Goal: Understand process/instructions: Learn how to perform a task or action

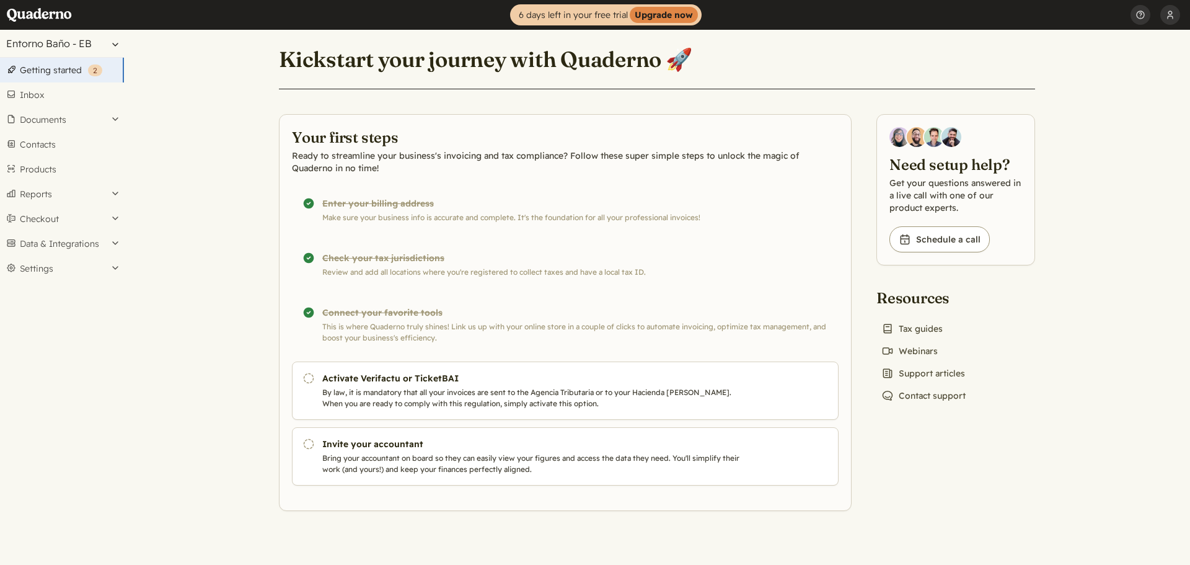
click at [92, 41] on button "Entorno Baño - EB" at bounding box center [62, 43] width 124 height 27
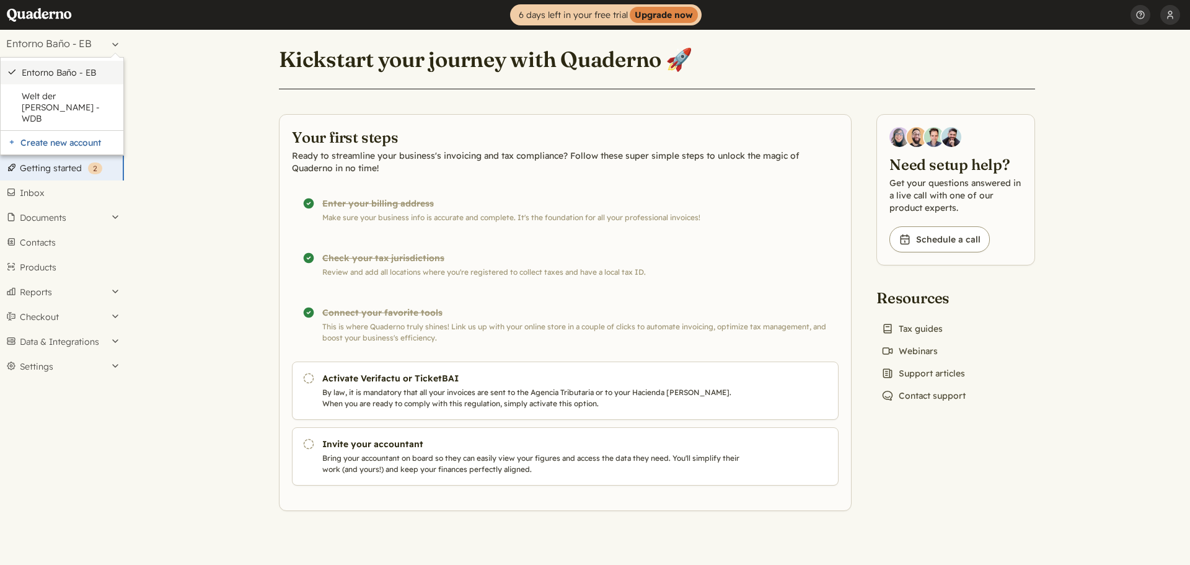
click at [73, 74] on link "Entorno Baño - EB" at bounding box center [69, 72] width 95 height 11
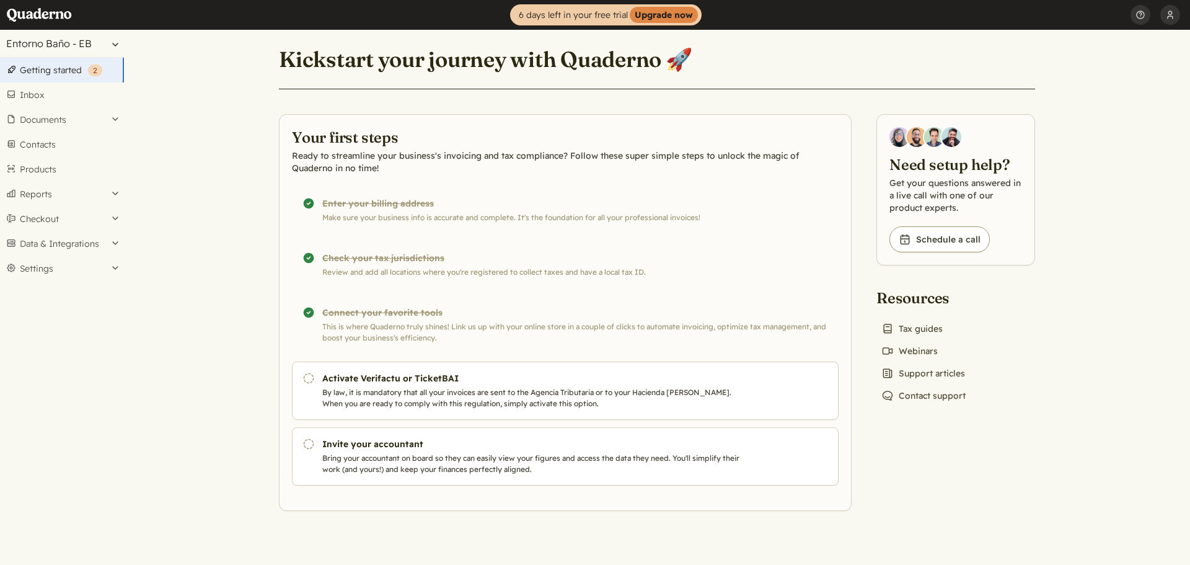
click at [89, 45] on button "Entorno Baño - EB" at bounding box center [62, 43] width 124 height 27
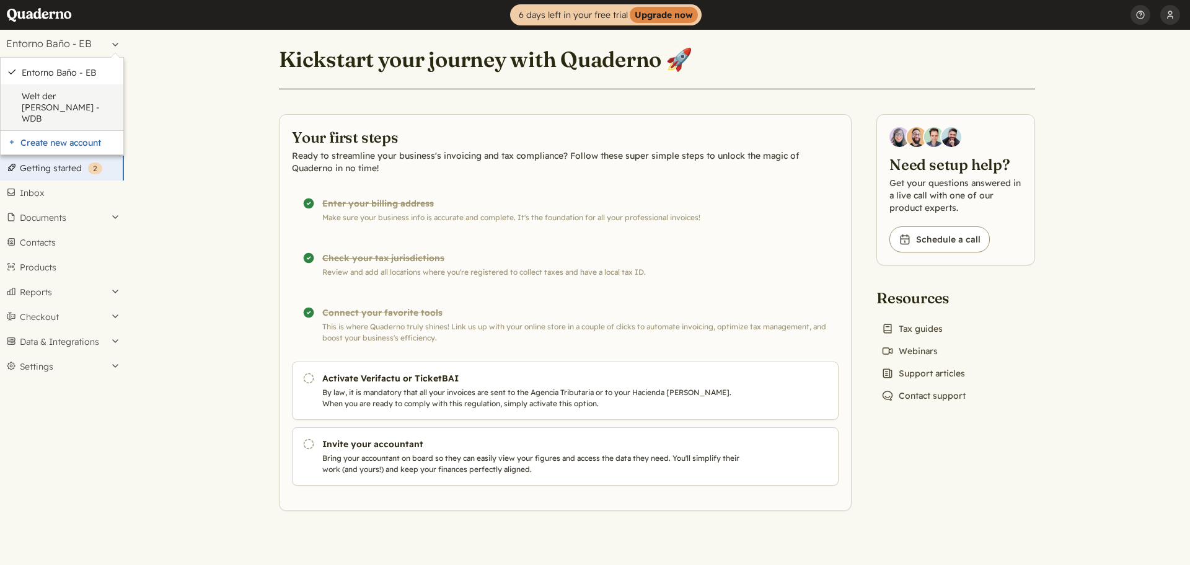
click at [60, 95] on link "Welt der [PERSON_NAME] - WDB" at bounding box center [69, 106] width 95 height 33
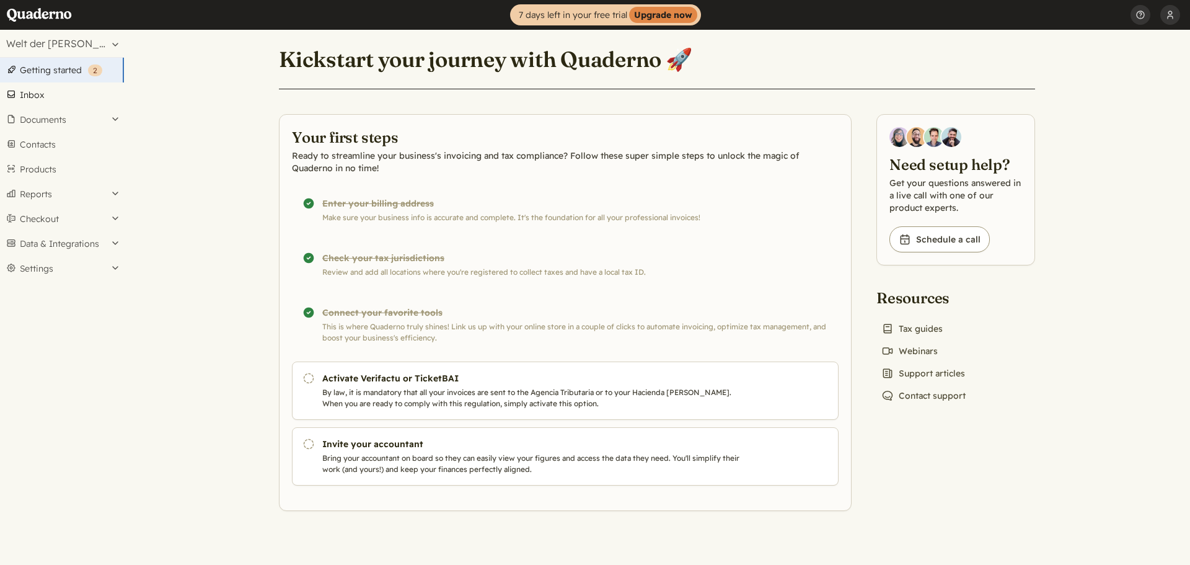
click at [42, 97] on link "Inbox" at bounding box center [62, 94] width 124 height 25
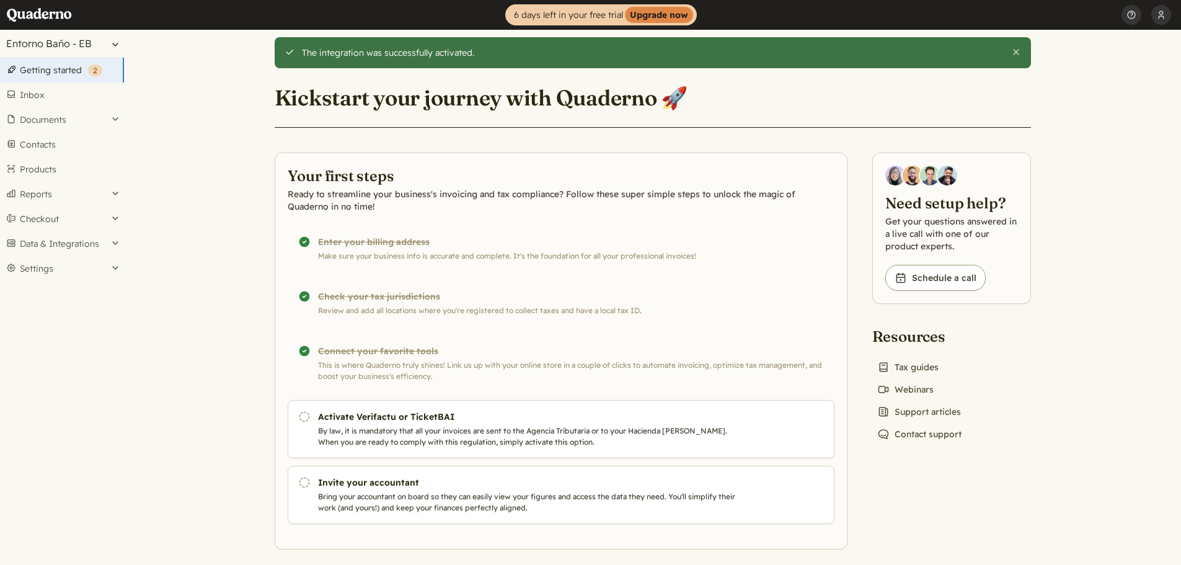
click at [101, 46] on button "Entorno Baño - EB" at bounding box center [62, 43] width 124 height 27
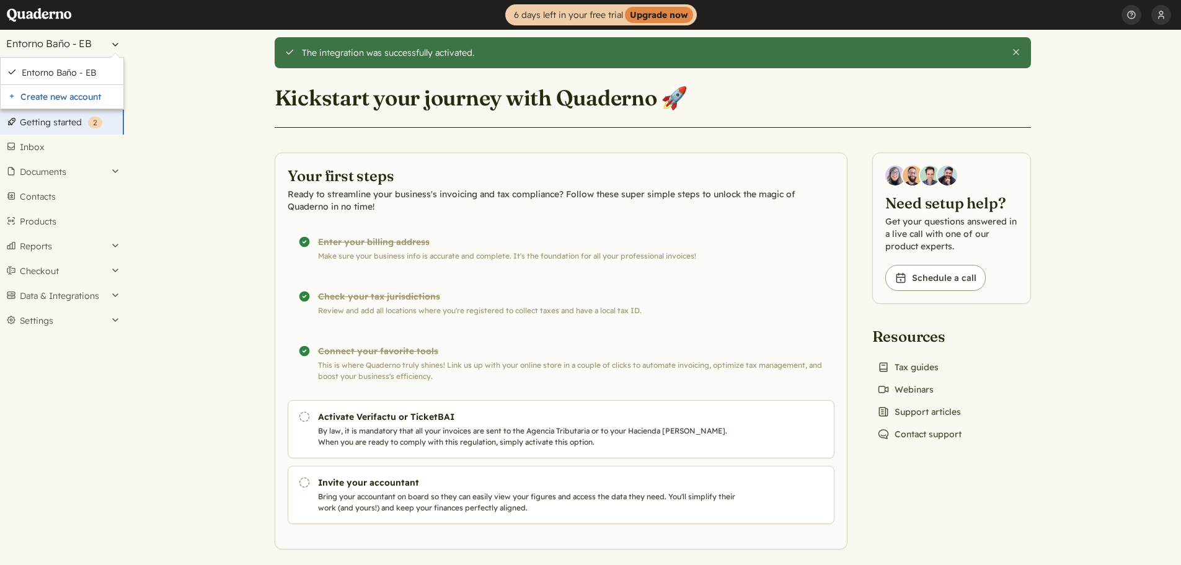
click at [101, 46] on button "Entorno Baño - EB" at bounding box center [62, 43] width 124 height 27
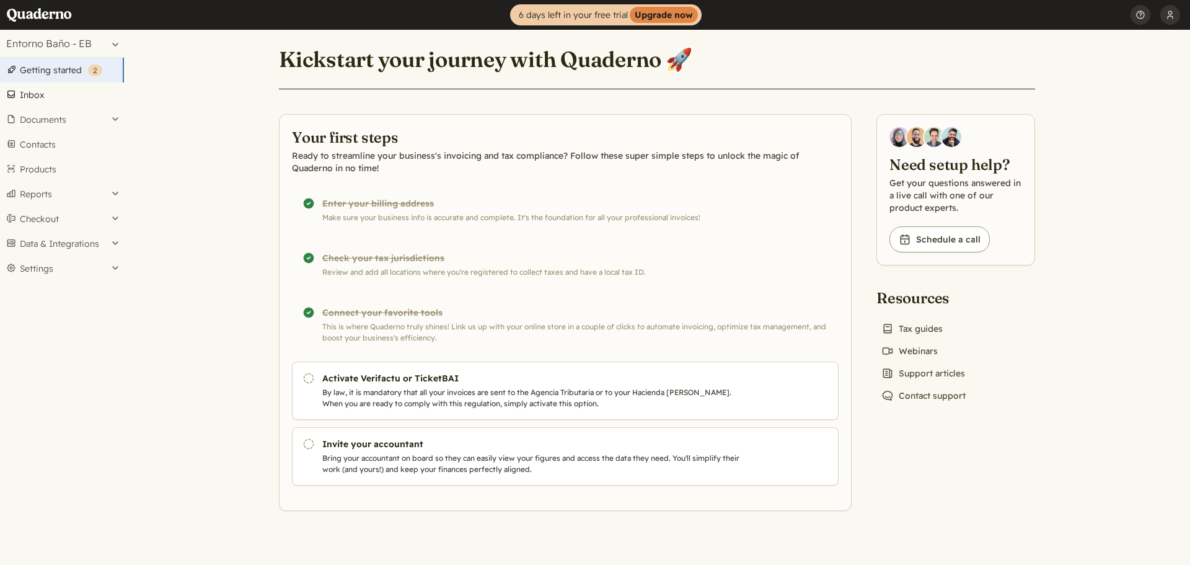
click at [36, 96] on link "Inbox" at bounding box center [62, 94] width 124 height 25
click at [786, 454] on button "Mark as done" at bounding box center [793, 447] width 71 height 21
click at [76, 45] on button "Entorno Baño - EB" at bounding box center [62, 43] width 124 height 27
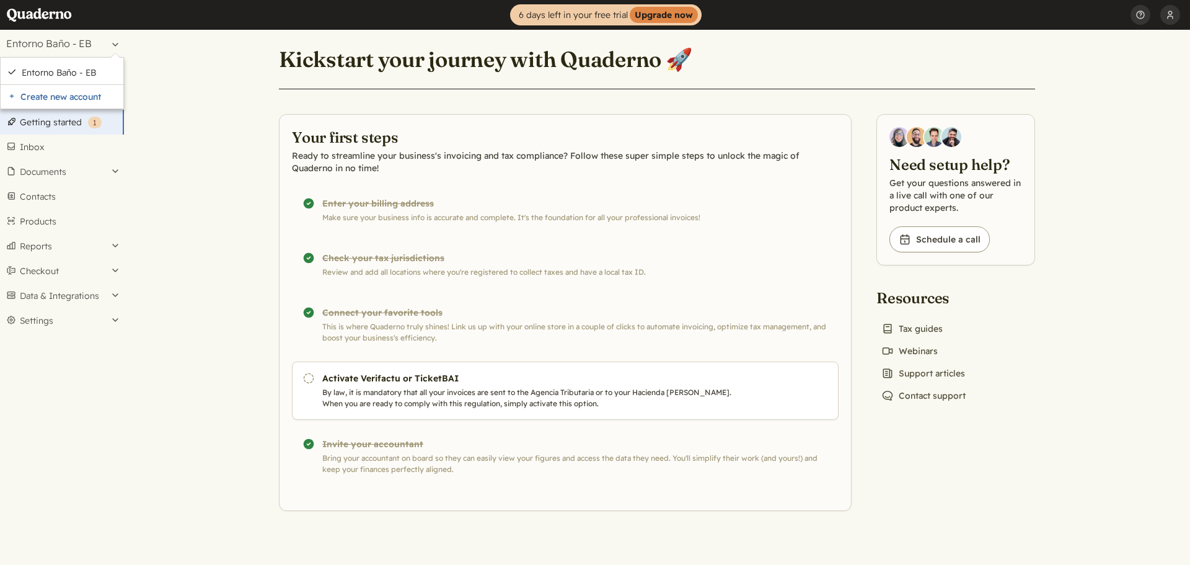
click at [201, 90] on main "Kickstart your journey with Quaderno 🚀 Your first steps Ready to streamline you…" at bounding box center [657, 297] width 1066 height 535
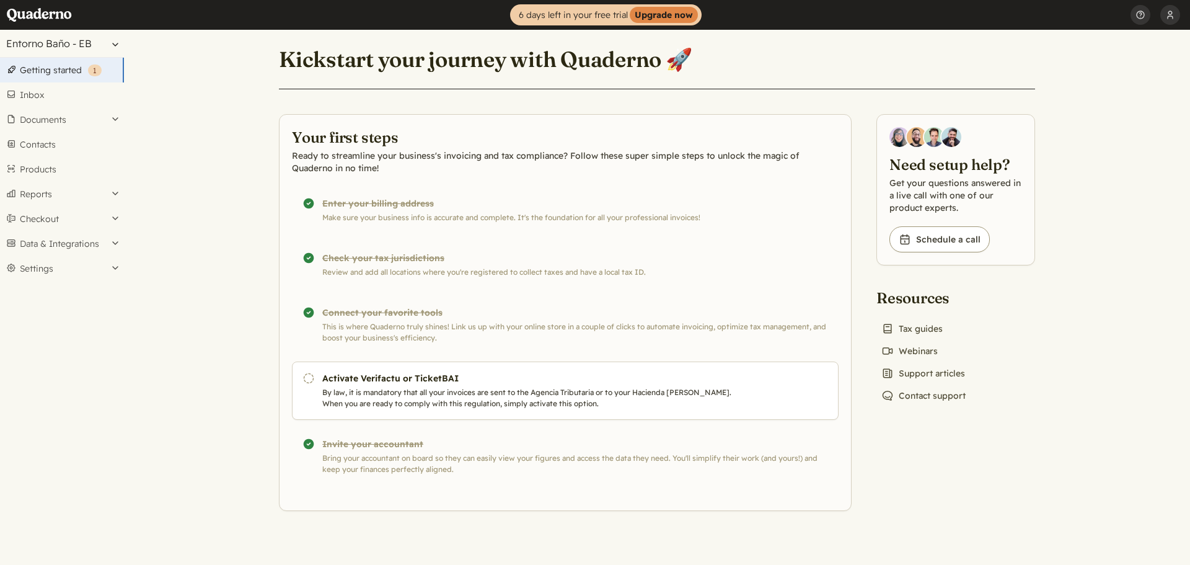
click at [107, 48] on button "Entorno Baño - EB" at bounding box center [62, 43] width 124 height 27
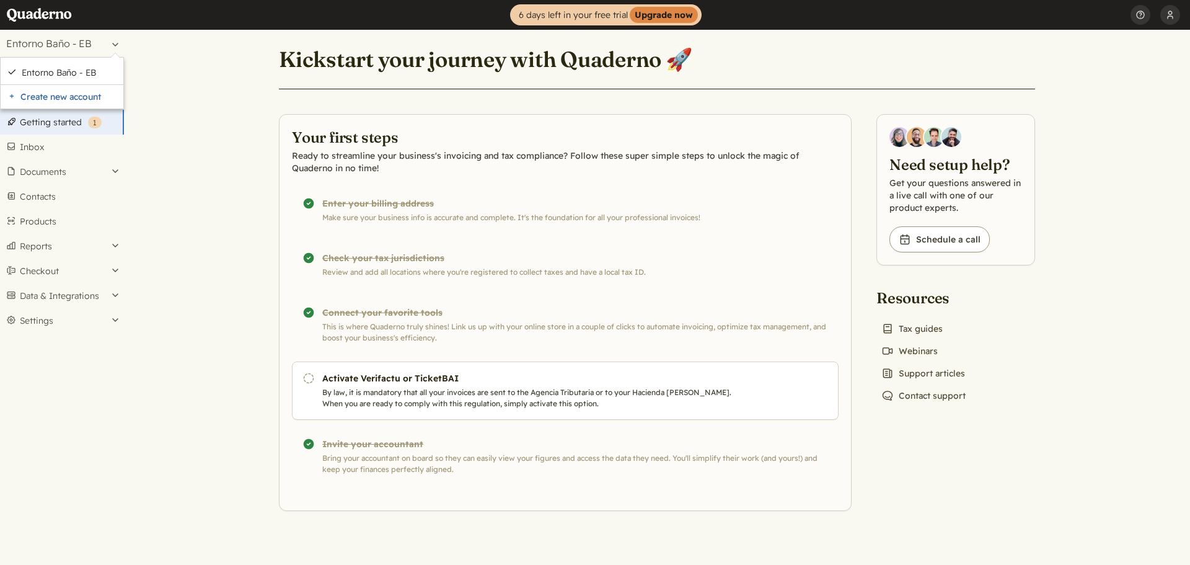
click at [257, 51] on main "Kickstart your journey with Quaderno 🚀 Your first steps Ready to streamline you…" at bounding box center [657, 297] width 1066 height 535
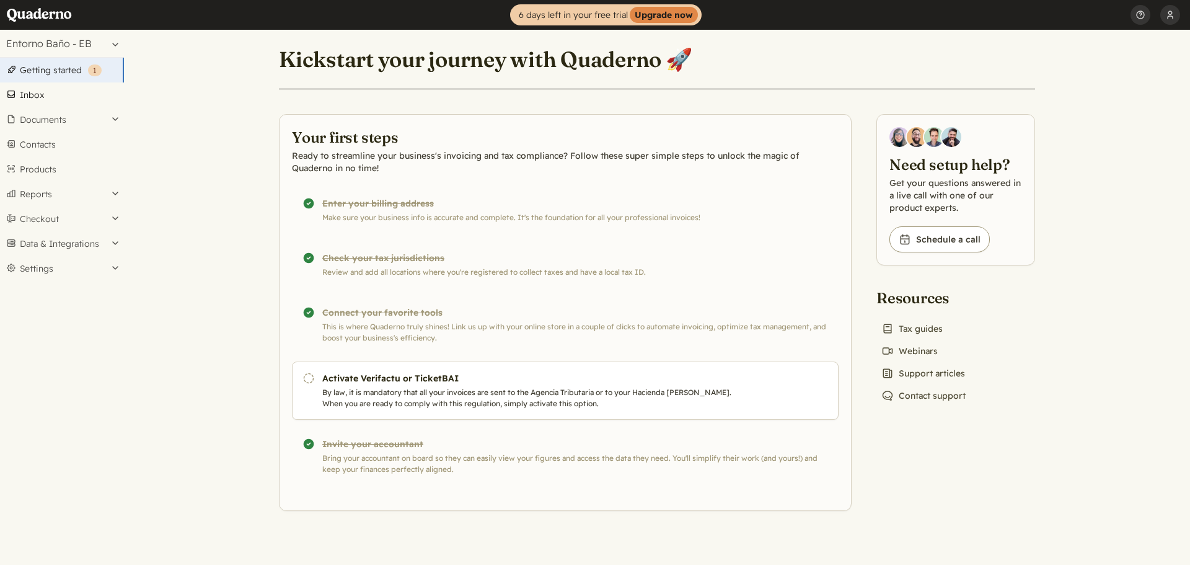
click at [43, 93] on link "Inbox" at bounding box center [62, 94] width 124 height 25
